Goal: Task Accomplishment & Management: Use online tool/utility

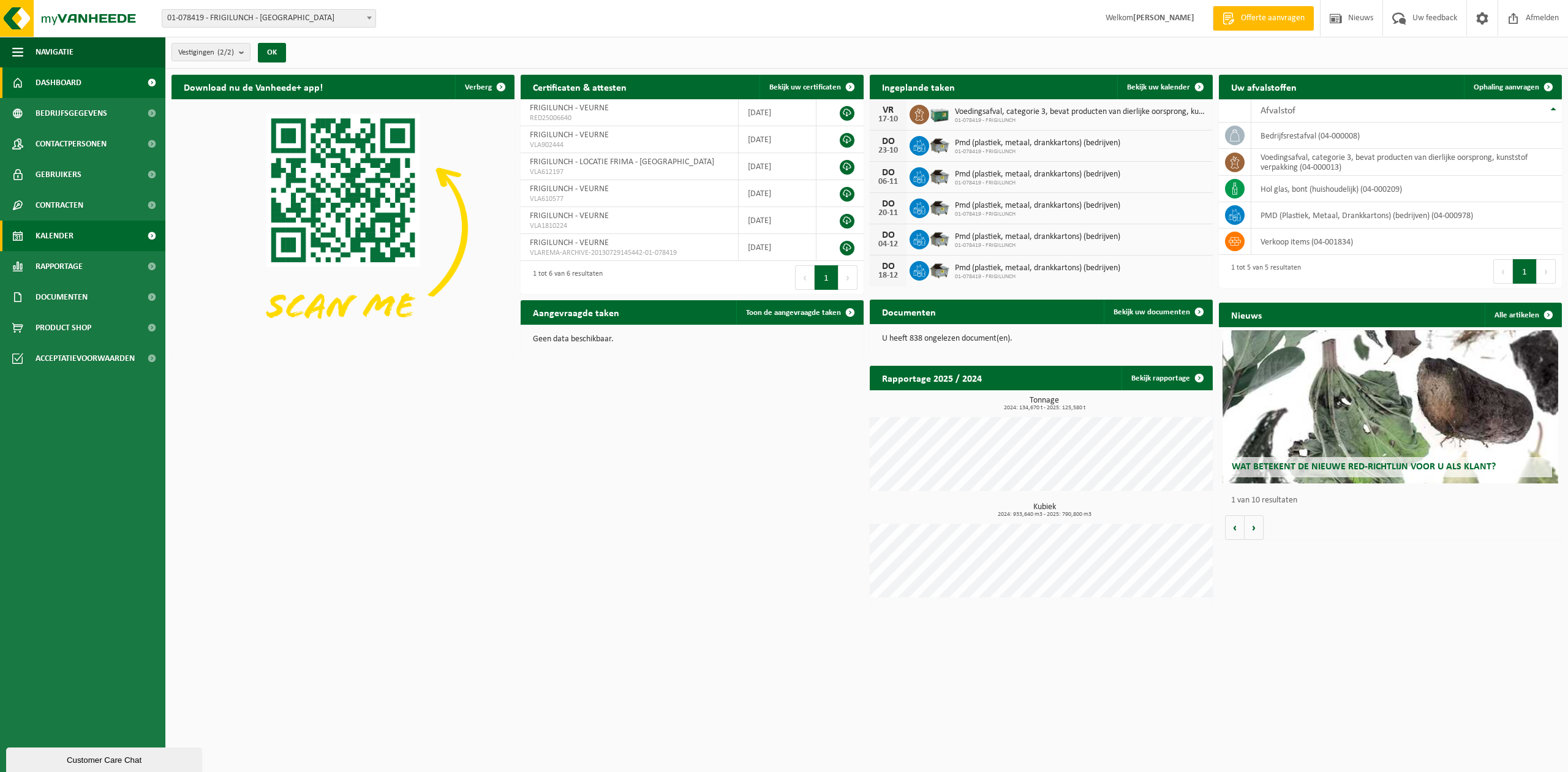
click at [52, 239] on span "Kalender" at bounding box center [55, 236] width 38 height 31
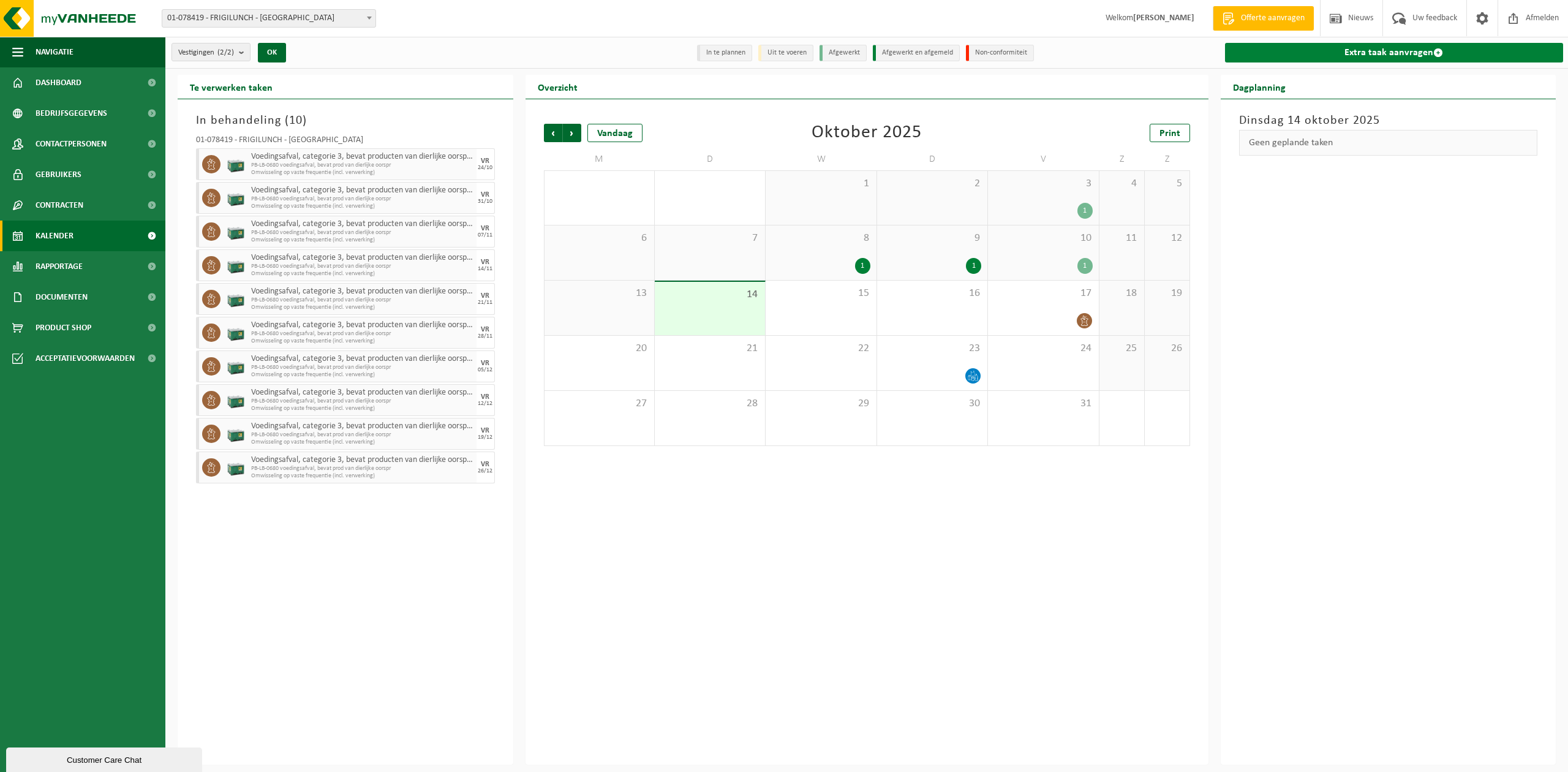
click at [1375, 53] on link "Extra taak aanvragen" at bounding box center [1394, 52] width 339 height 20
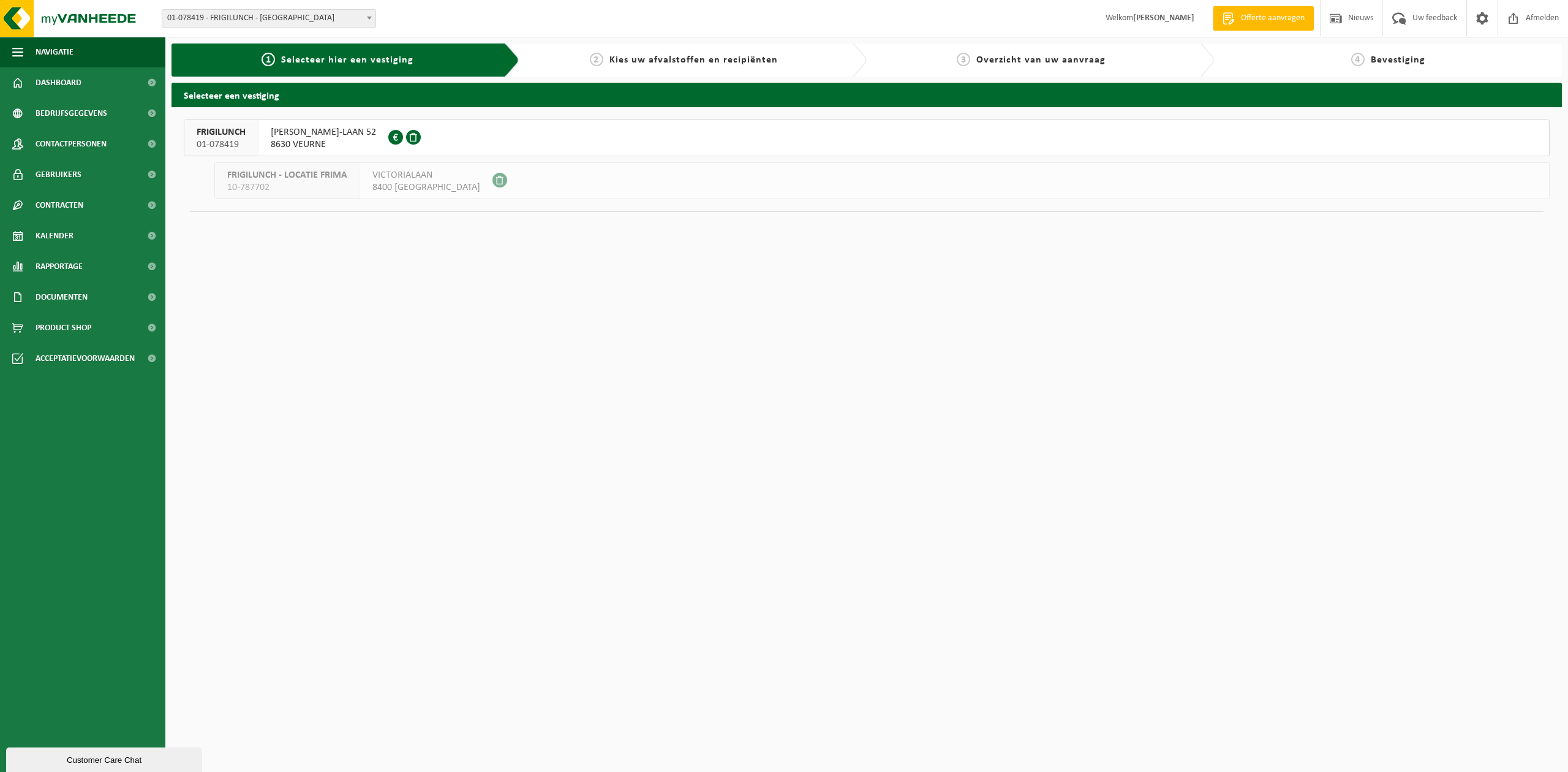
click at [329, 136] on span "ALBERT I-LAAN 52" at bounding box center [323, 132] width 105 height 12
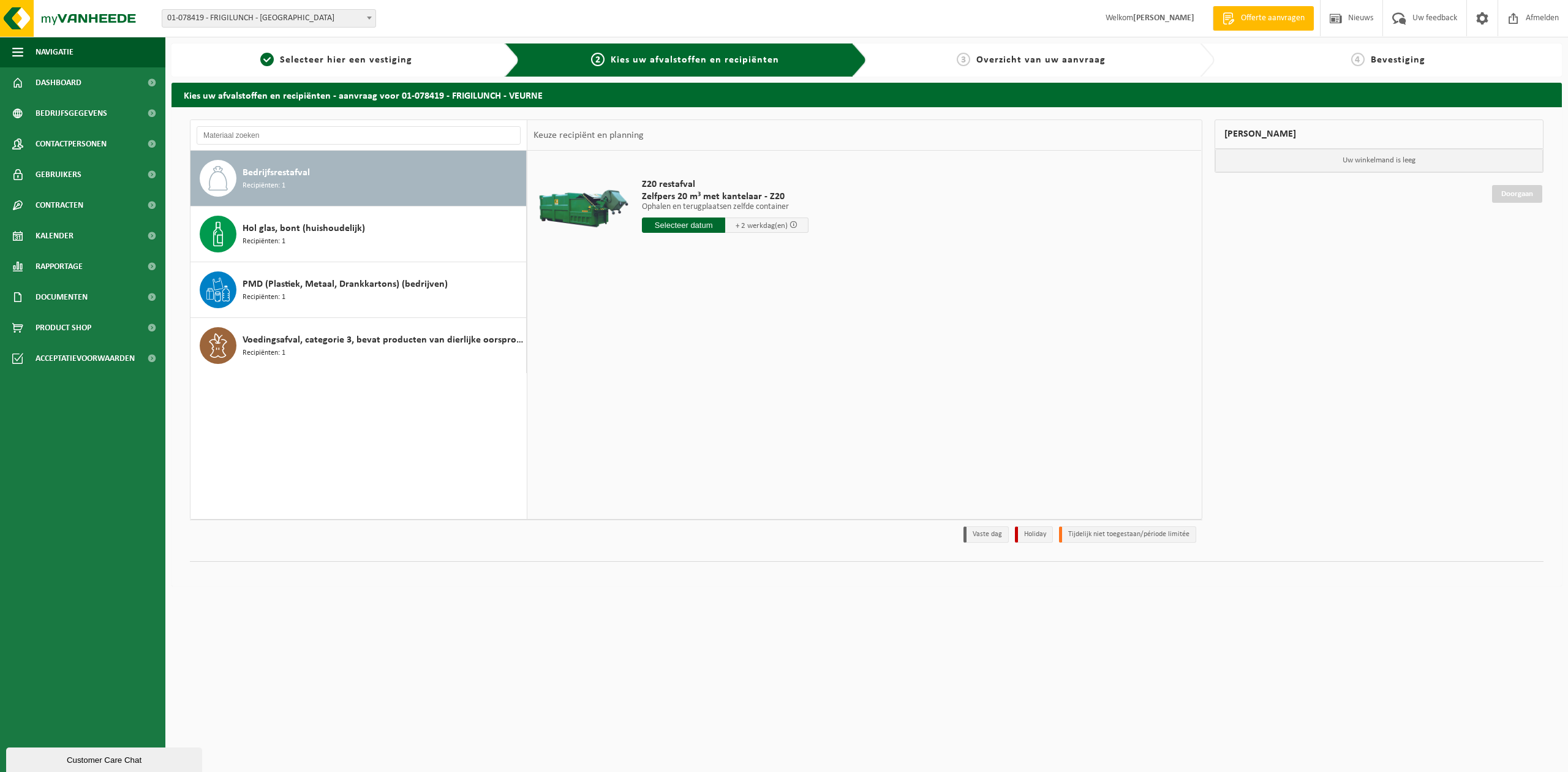
click at [290, 162] on div "Bedrijfsrestafval Recipiënten: 1" at bounding box center [383, 179] width 281 height 37
click at [658, 228] on input "text" at bounding box center [683, 225] width 84 height 15
click at [694, 333] on div "15" at bounding box center [697, 334] width 22 height 20
type input "Van 2025-10-15"
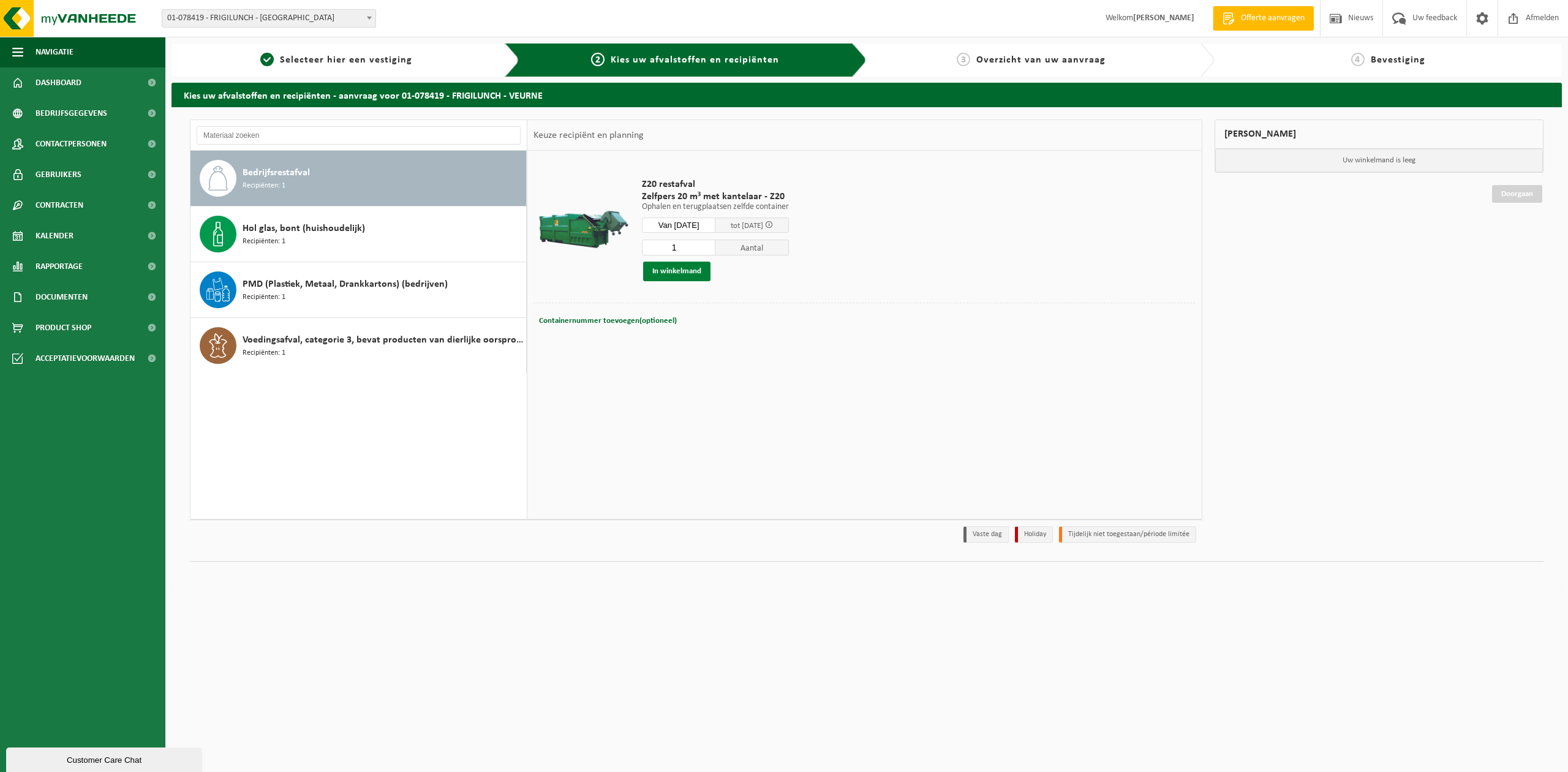
click at [676, 272] on button "In winkelmand" at bounding box center [677, 271] width 68 height 20
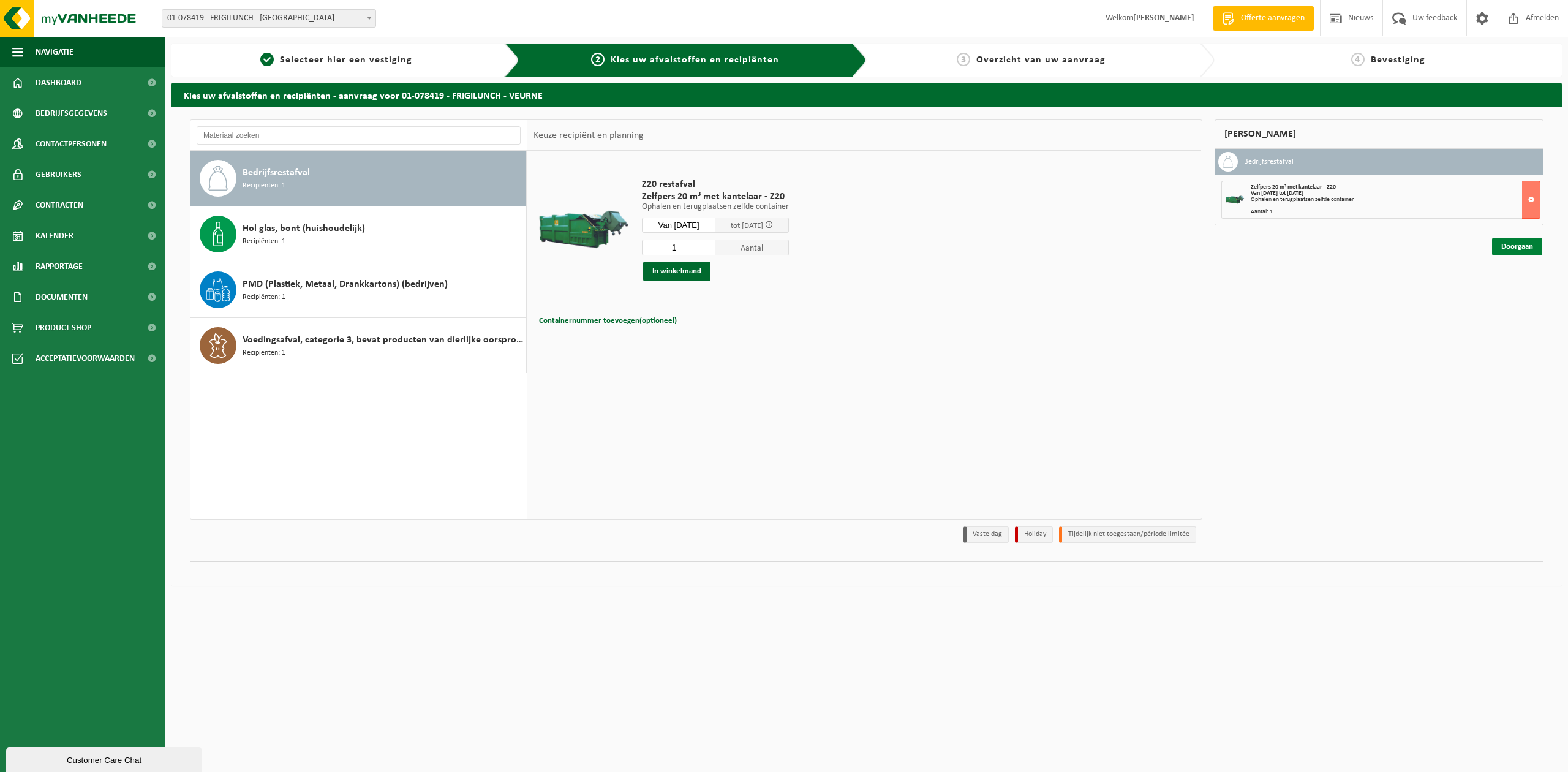
click at [1509, 248] on link "Doorgaan" at bounding box center [1517, 246] width 50 height 18
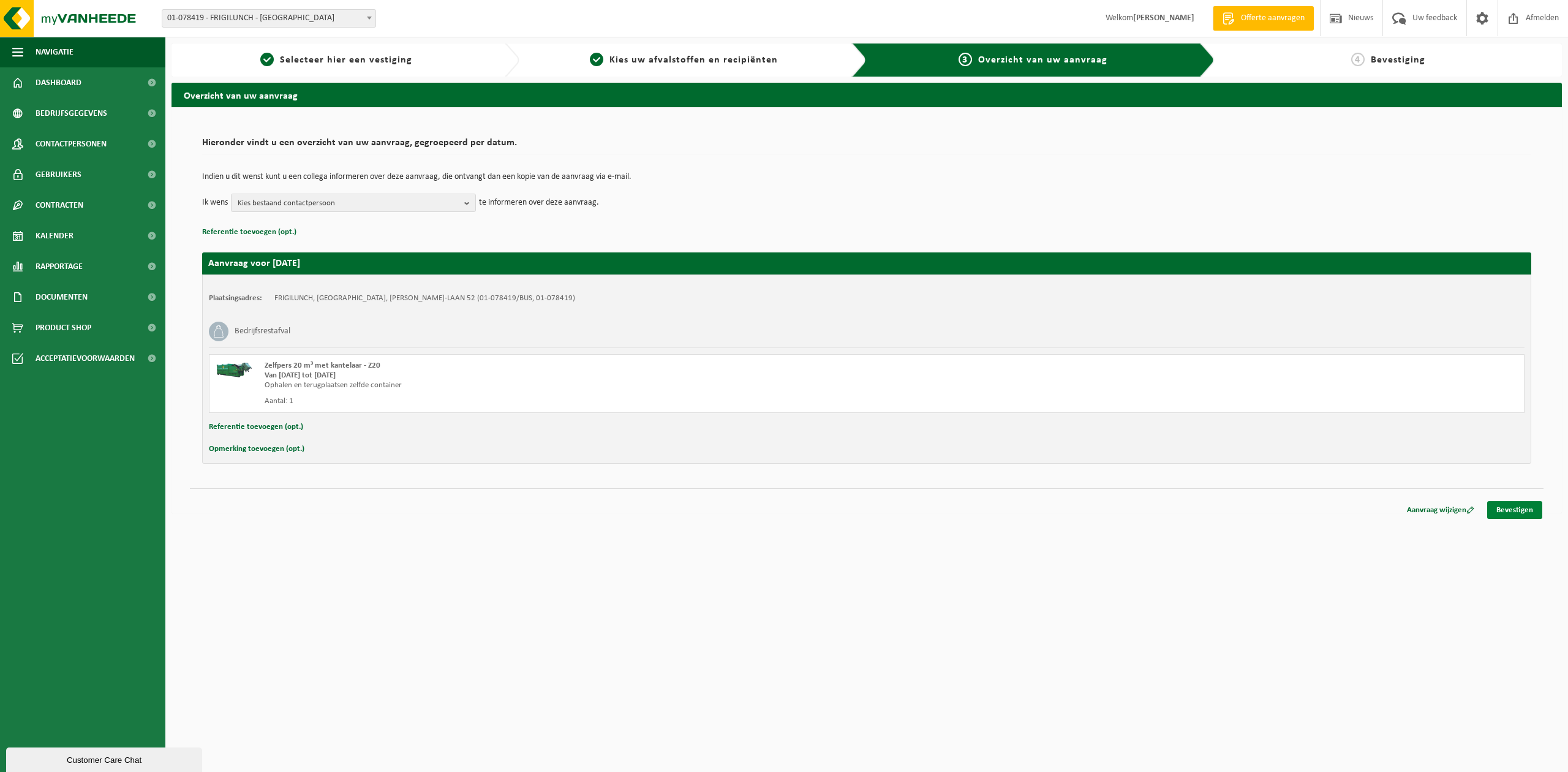
click at [1510, 511] on link "Bevestigen" at bounding box center [1515, 510] width 55 height 18
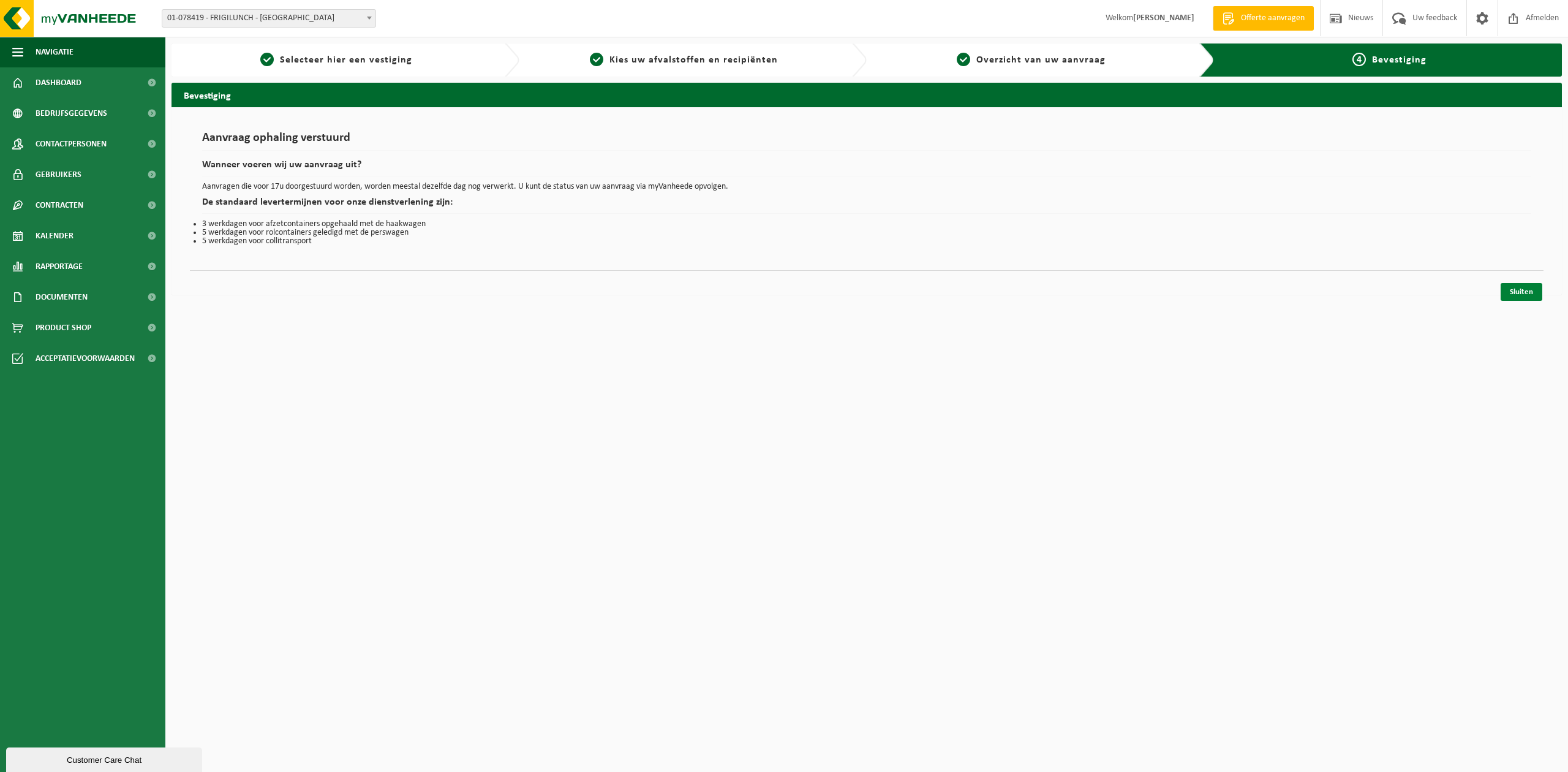
click at [1521, 288] on link "Sluiten" at bounding box center [1521, 292] width 41 height 18
